Goal: Task Accomplishment & Management: Use online tool/utility

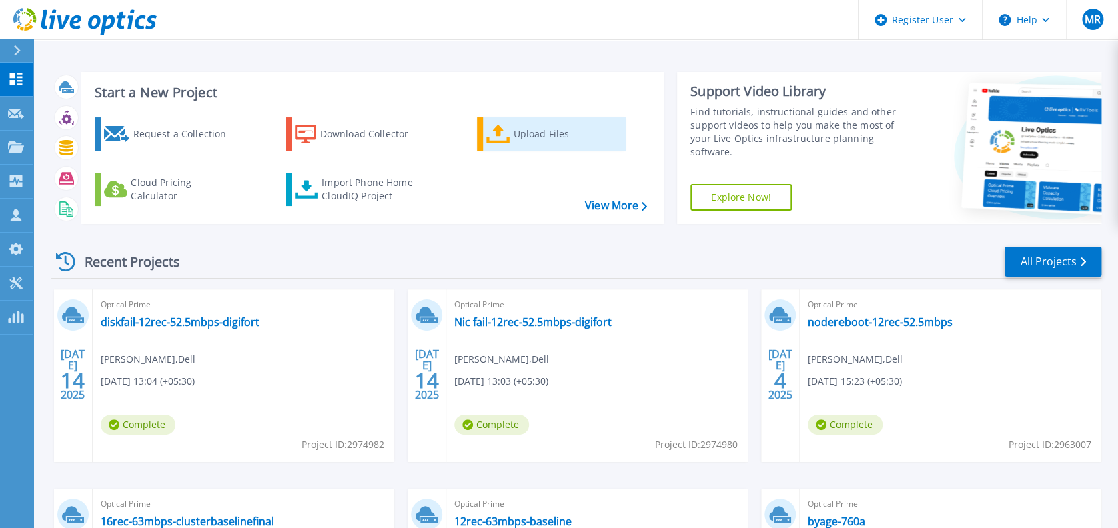
click at [510, 141] on link "Upload Files" at bounding box center [551, 133] width 149 height 33
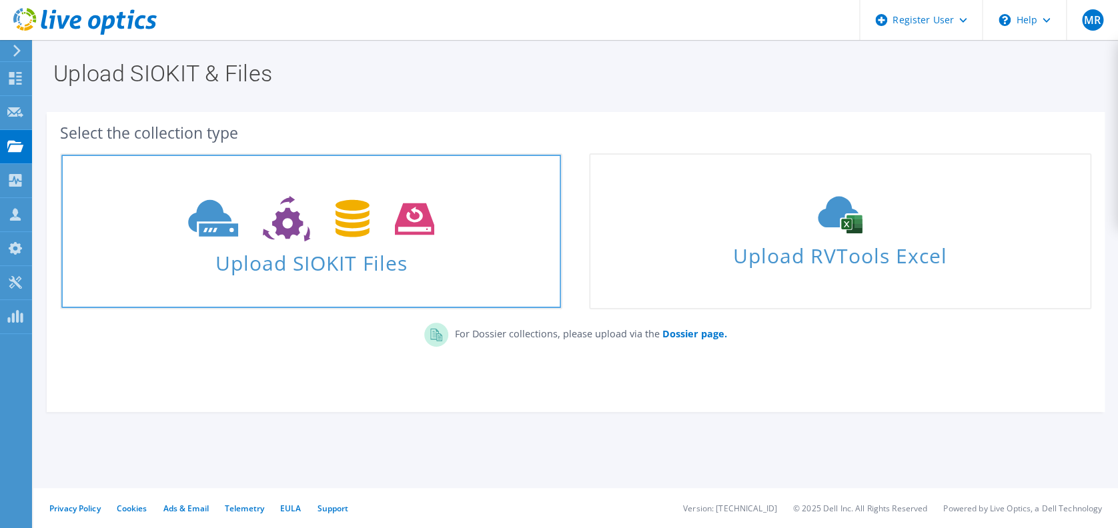
click at [349, 263] on span "Upload SIOKIT Files" at bounding box center [311, 259] width 500 height 29
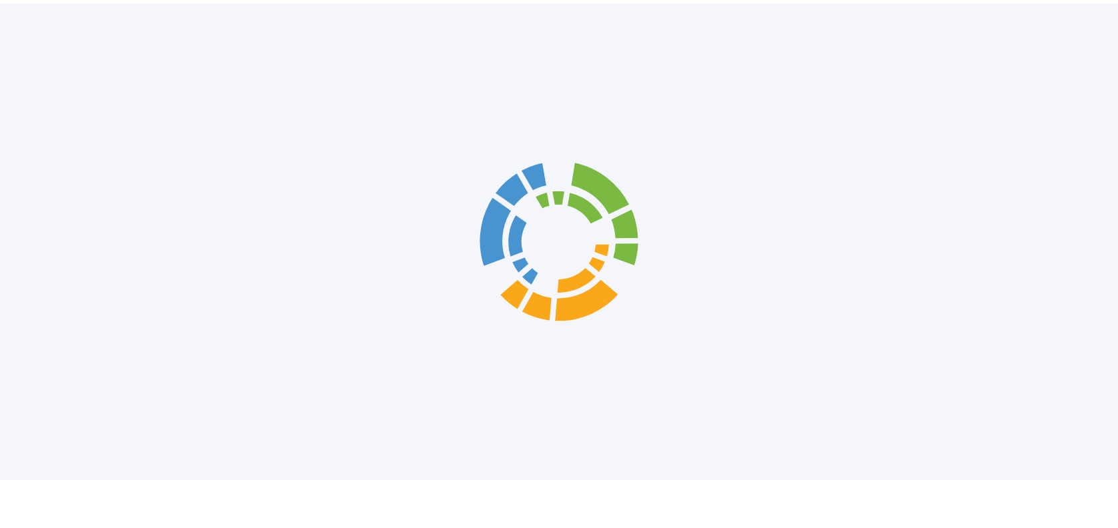
scroll to position [2, 0]
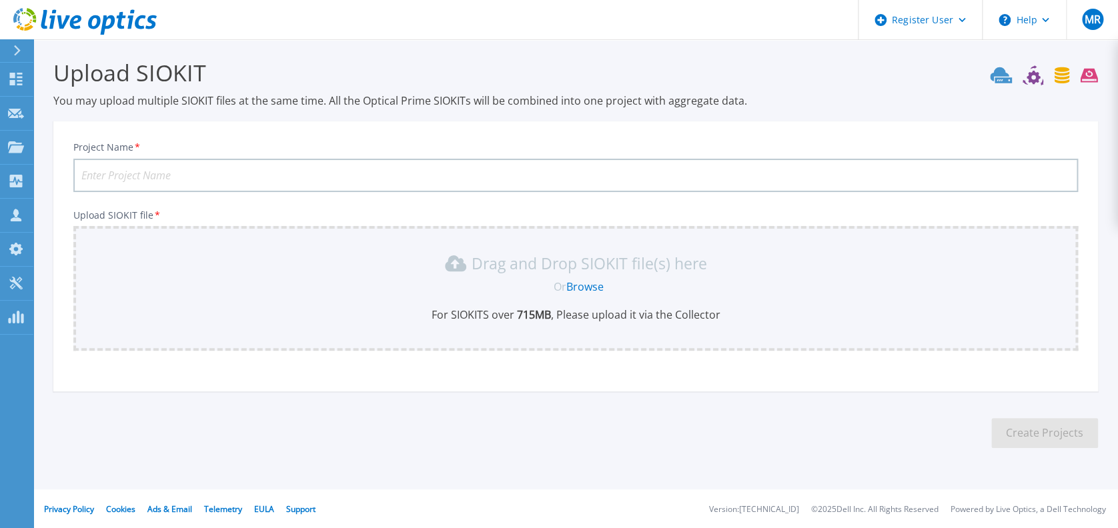
click at [383, 172] on input "Project Name *" at bounding box center [575, 175] width 1005 height 33
click at [580, 285] on link "Browse" at bounding box center [584, 286] width 37 height 15
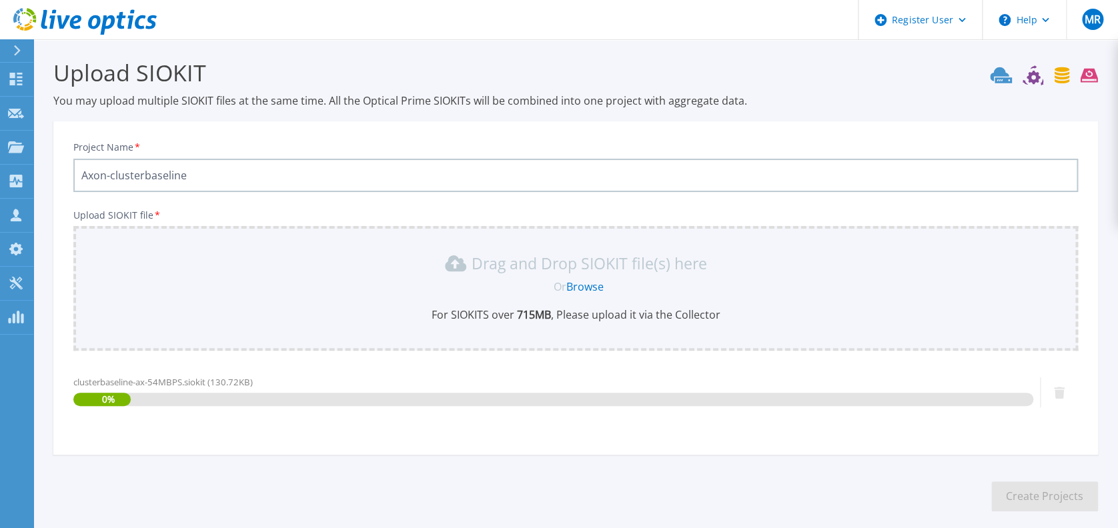
scroll to position [65, 0]
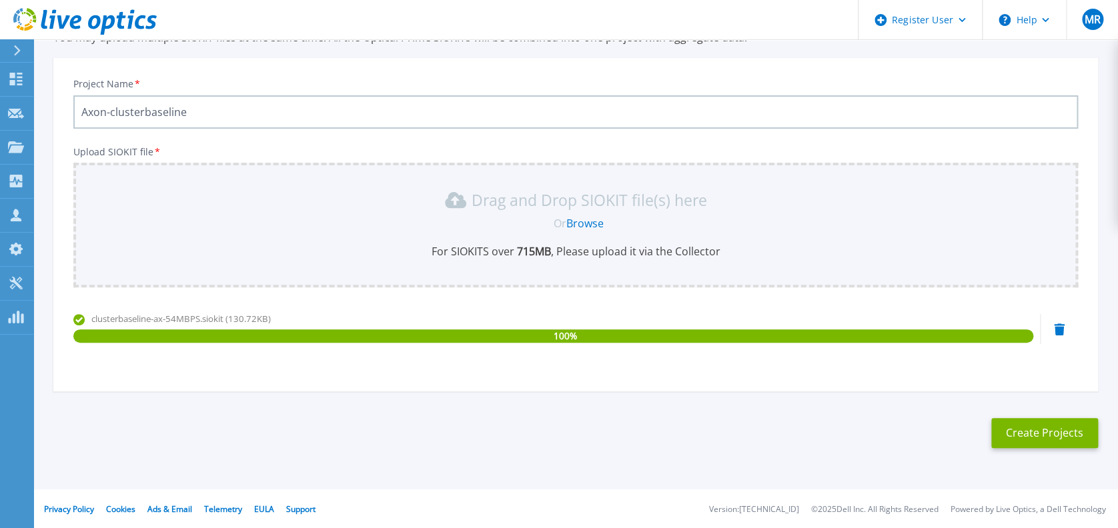
click at [514, 118] on input "Axon-clusterbaseline" at bounding box center [575, 111] width 1005 height 33
type input "Axon-clusterbaseline-54MBPS"
click at [1071, 445] on button "Create Projects" at bounding box center [1044, 433] width 107 height 30
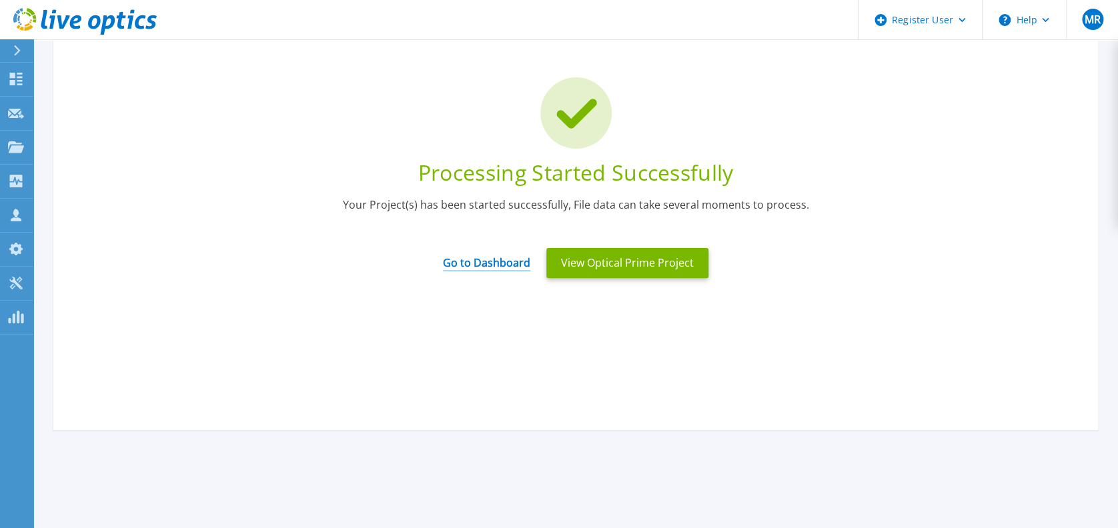
click at [498, 259] on link "Go to Dashboard" at bounding box center [486, 258] width 87 height 26
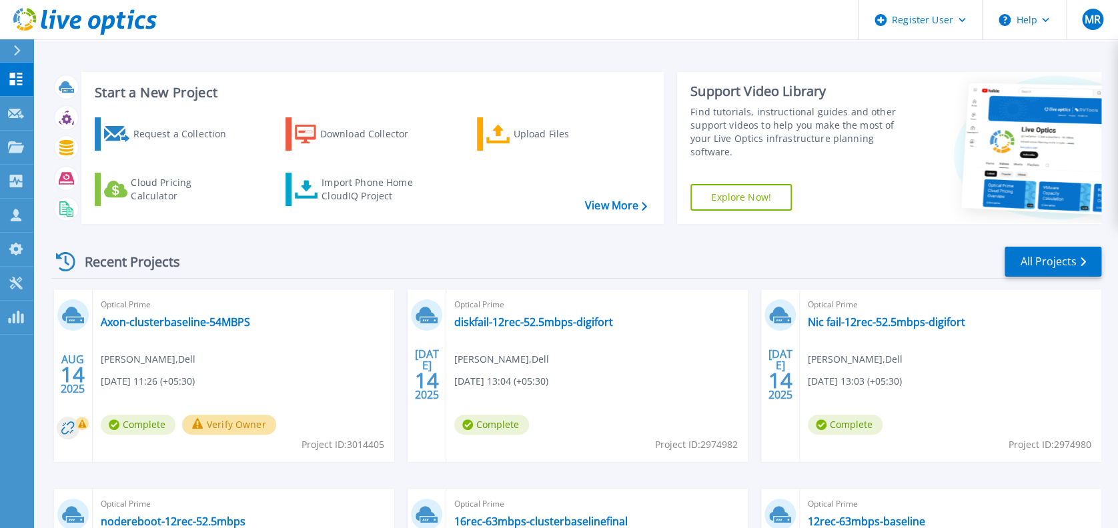
click at [225, 423] on button "Verify Owner" at bounding box center [229, 425] width 94 height 20
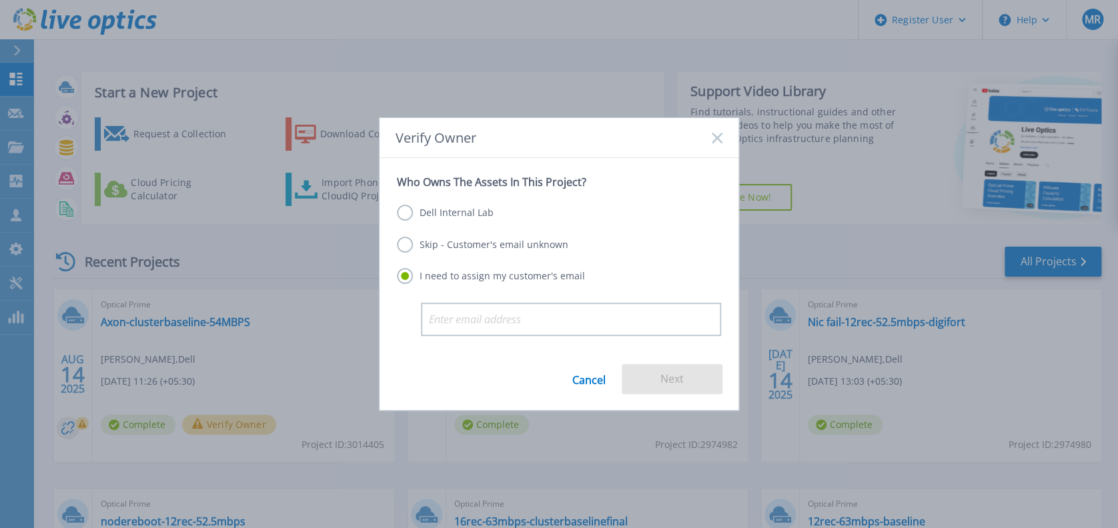
click at [426, 213] on label "Dell Internal Lab" at bounding box center [445, 213] width 97 height 16
click at [0, 0] on input "Dell Internal Lab" at bounding box center [0, 0] width 0 height 0
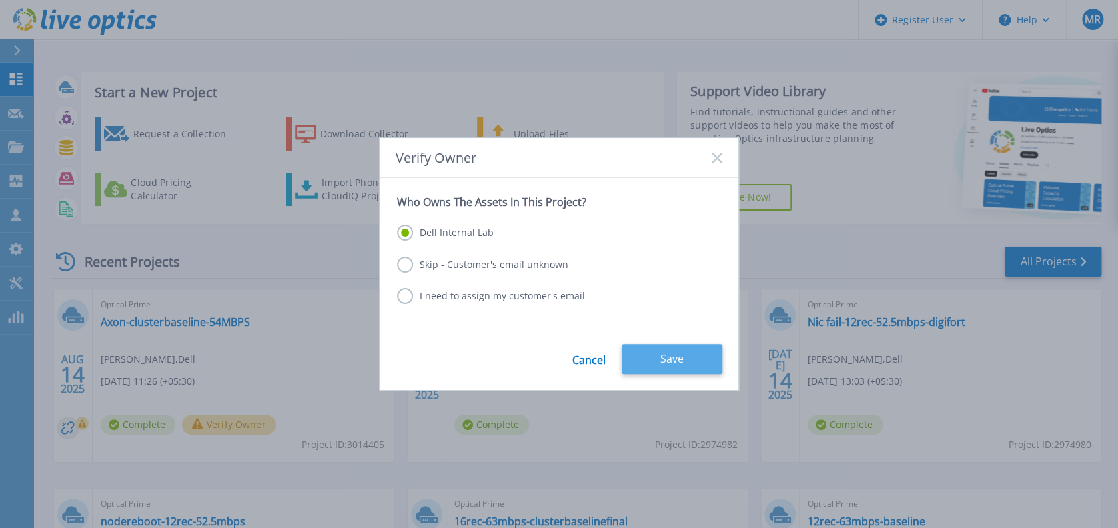
click at [658, 358] on button "Save" at bounding box center [672, 359] width 101 height 30
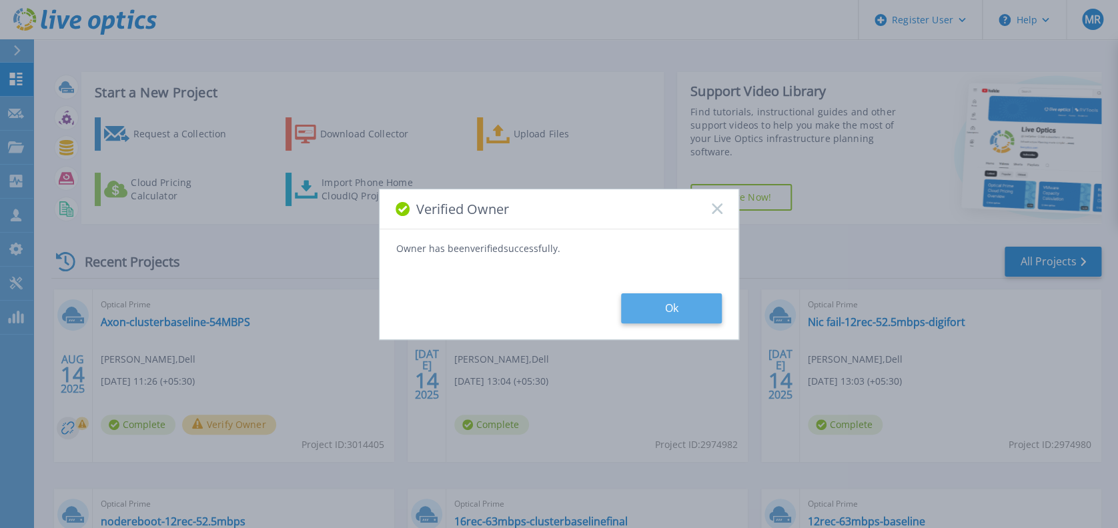
click at [703, 307] on button "Ok" at bounding box center [671, 308] width 101 height 30
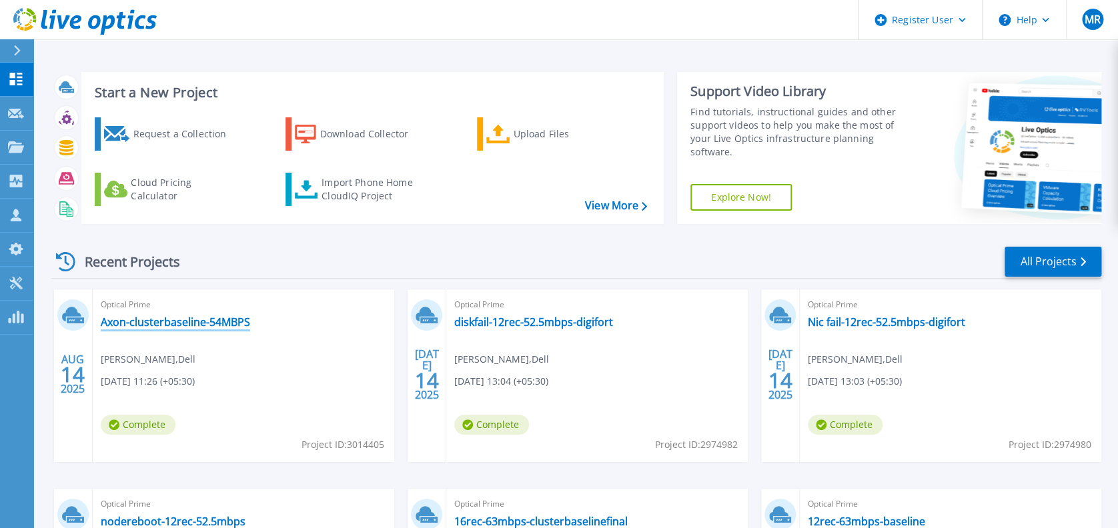
click at [187, 328] on link "Axon-clusterbaseline-54MBPS" at bounding box center [175, 321] width 149 height 13
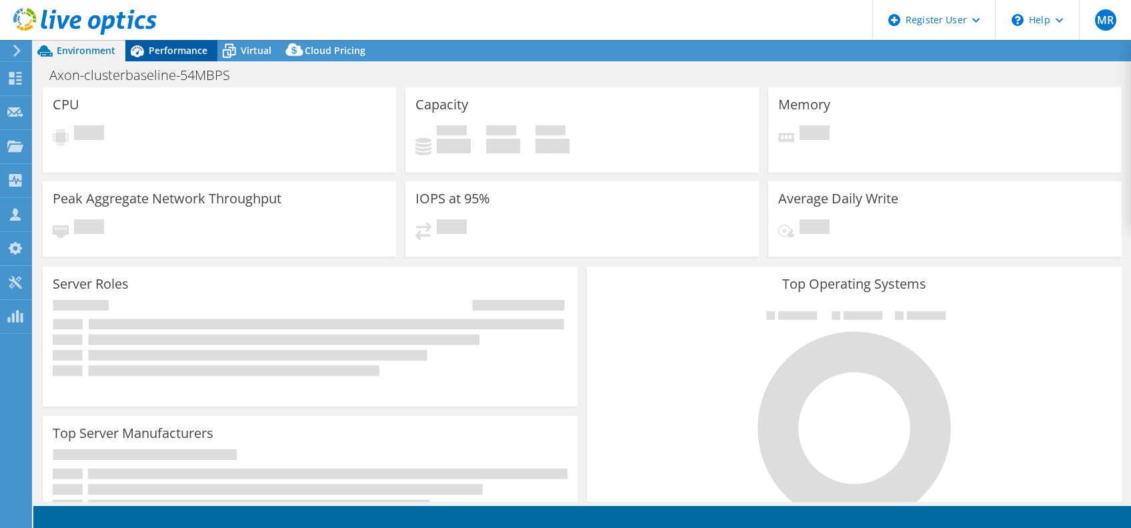
click at [182, 56] on span "Performance" at bounding box center [178, 50] width 59 height 13
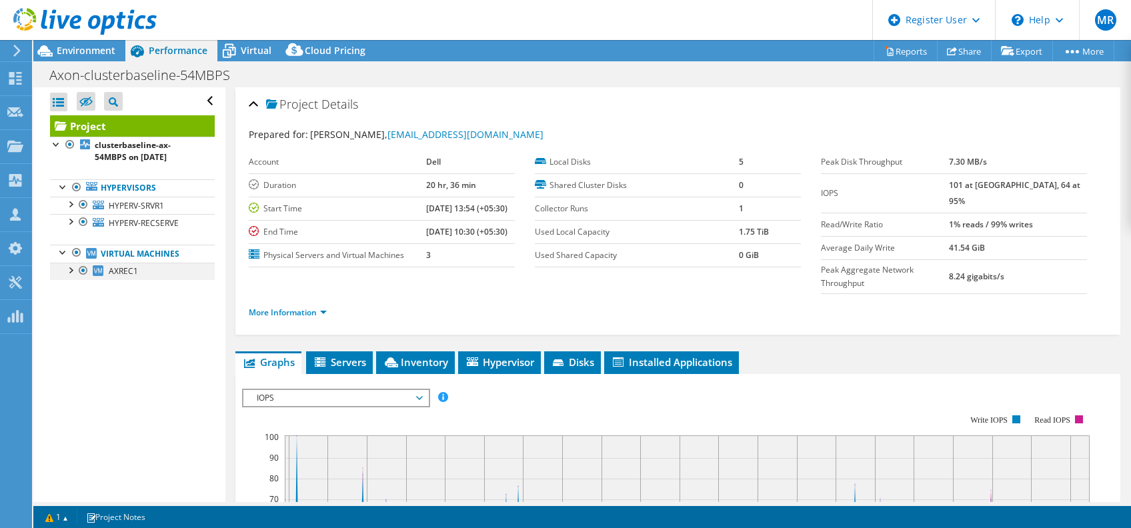
click at [72, 273] on div at bounding box center [69, 269] width 13 height 13
click at [132, 271] on span "AXREC1" at bounding box center [123, 270] width 29 height 11
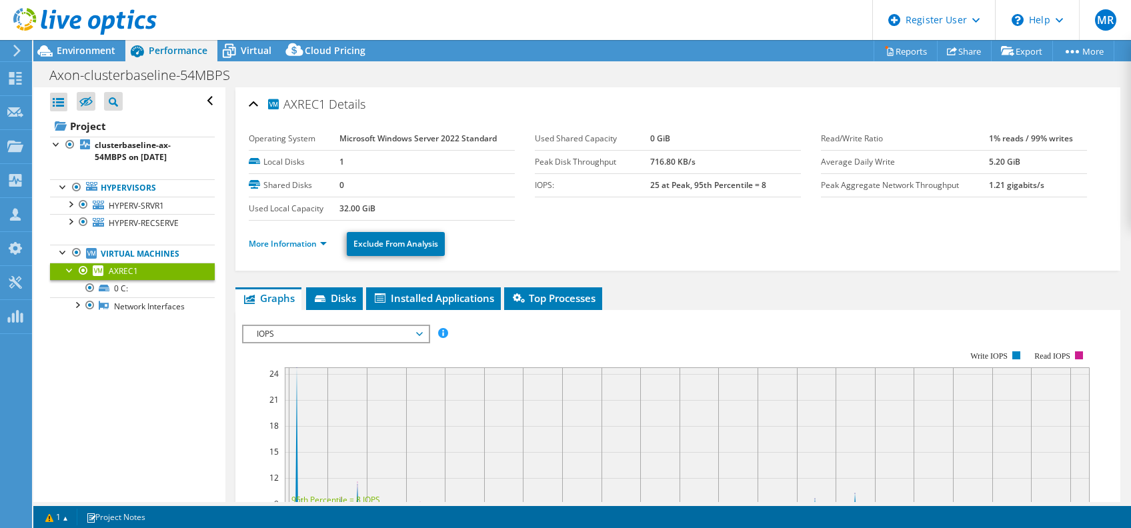
click at [416, 333] on span "IOPS" at bounding box center [335, 334] width 171 height 16
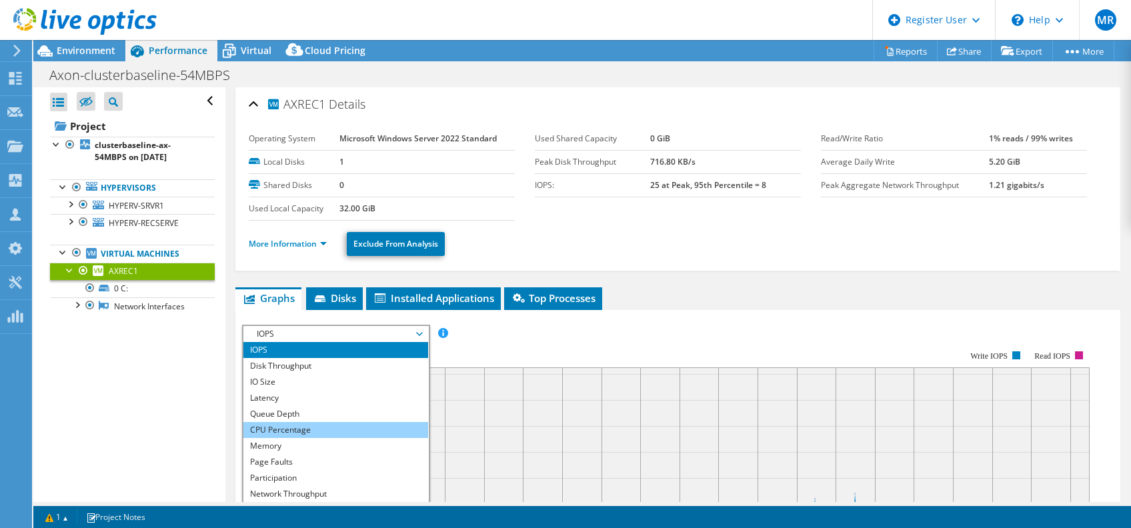
click at [305, 428] on li "CPU Percentage" at bounding box center [335, 430] width 185 height 16
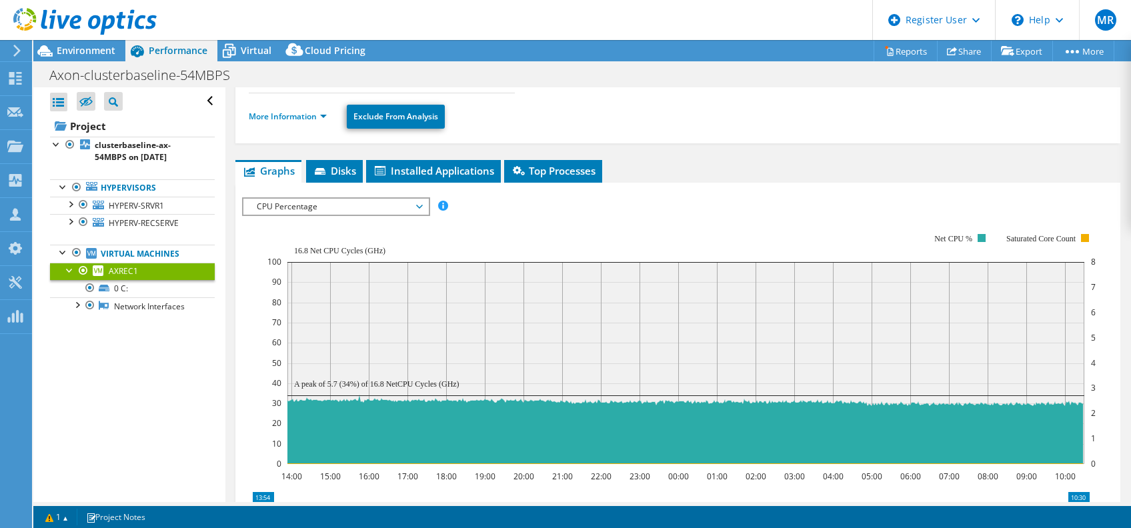
scroll to position [128, 0]
